Goal: Use online tool/utility

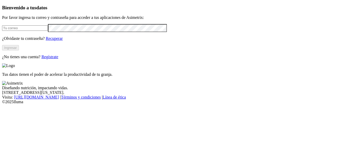
type input "[PERSON_NAME][EMAIL_ADDRESS][PERSON_NAME][DOMAIN_NAME]"
click at [19, 51] on button "Ingresar" at bounding box center [10, 47] width 17 height 5
